Goal: Transaction & Acquisition: Obtain resource

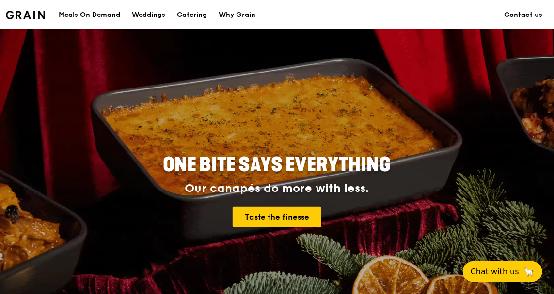
scroll to position [97, 0]
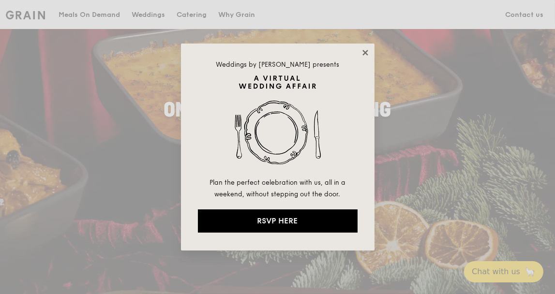
click at [365, 52] on icon at bounding box center [365, 52] width 5 height 5
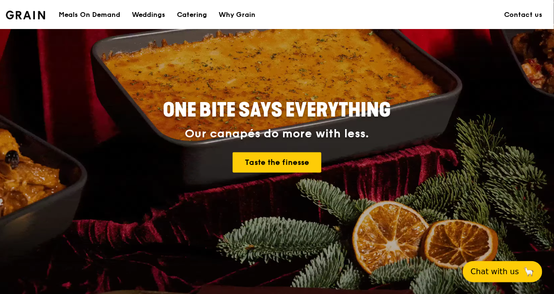
click at [193, 12] on div "Catering" at bounding box center [192, 14] width 30 height 29
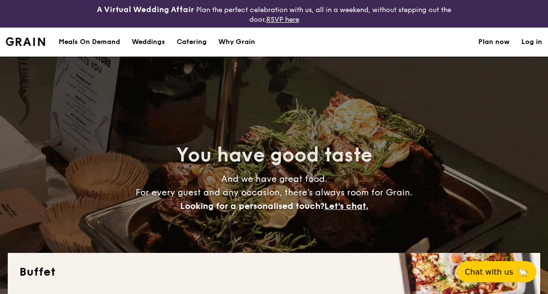
select select
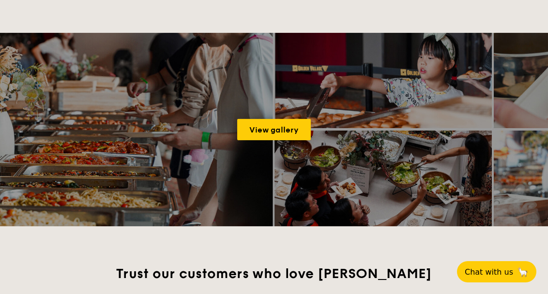
scroll to position [1308, 0]
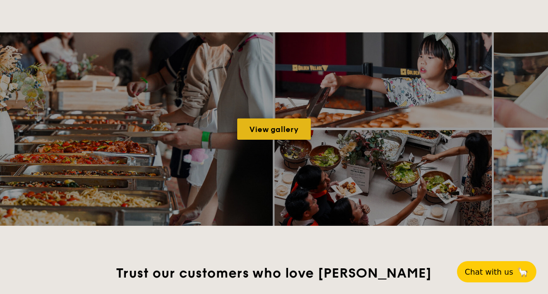
click at [259, 128] on link "View gallery" at bounding box center [274, 129] width 74 height 21
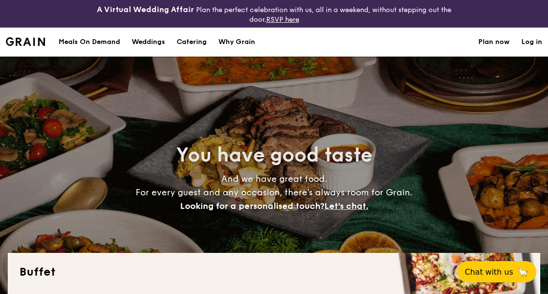
select select
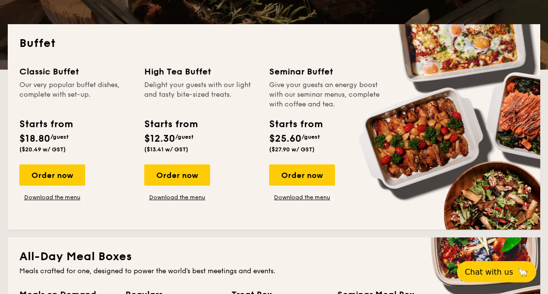
scroll to position [242, 0]
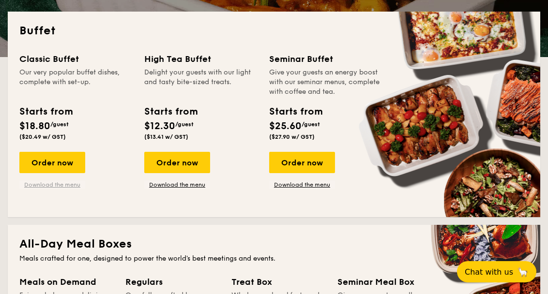
click at [44, 183] on link "Download the menu" at bounding box center [52, 185] width 66 height 8
